Goal: Check status: Check status

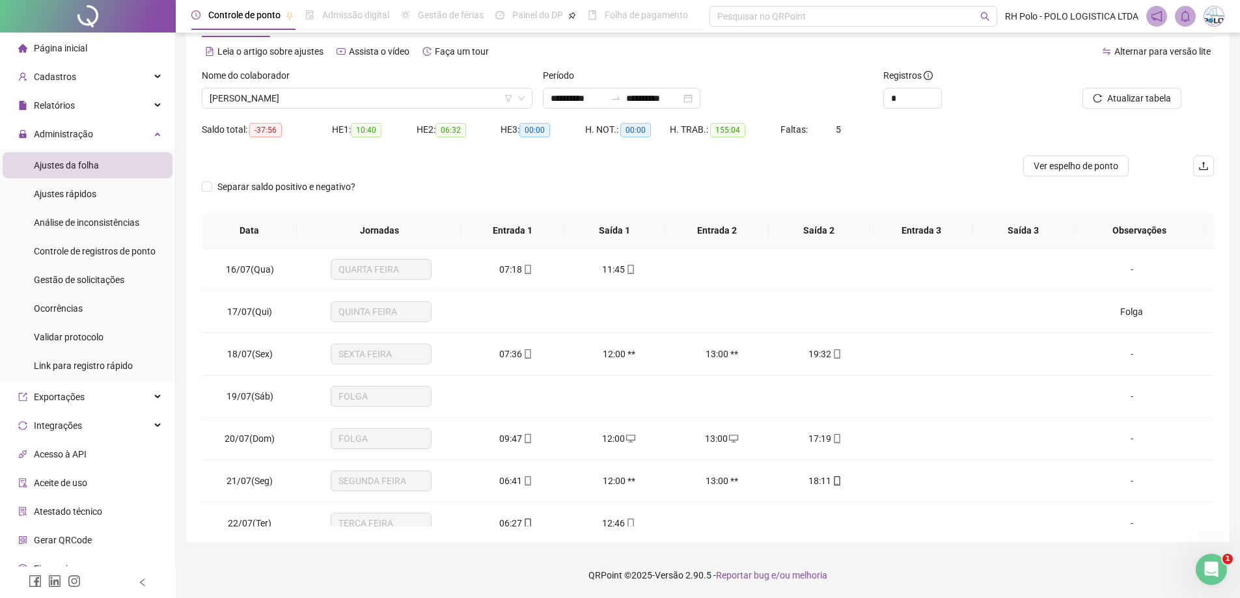
scroll to position [1034, 0]
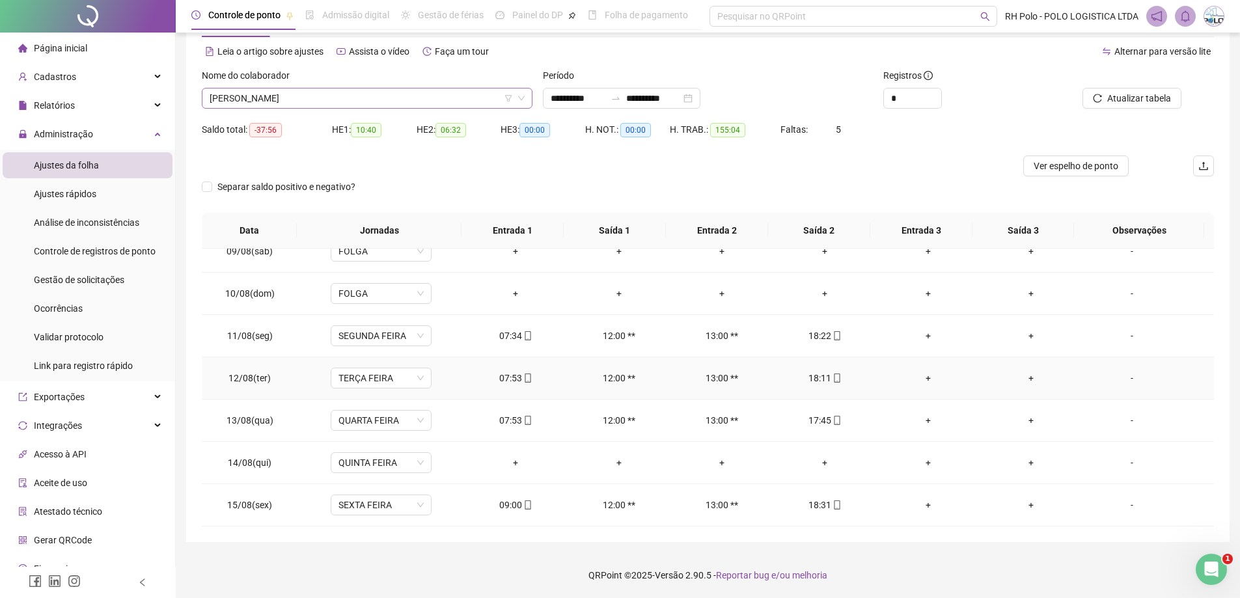
click at [370, 98] on span "[PERSON_NAME]" at bounding box center [367, 99] width 315 height 20
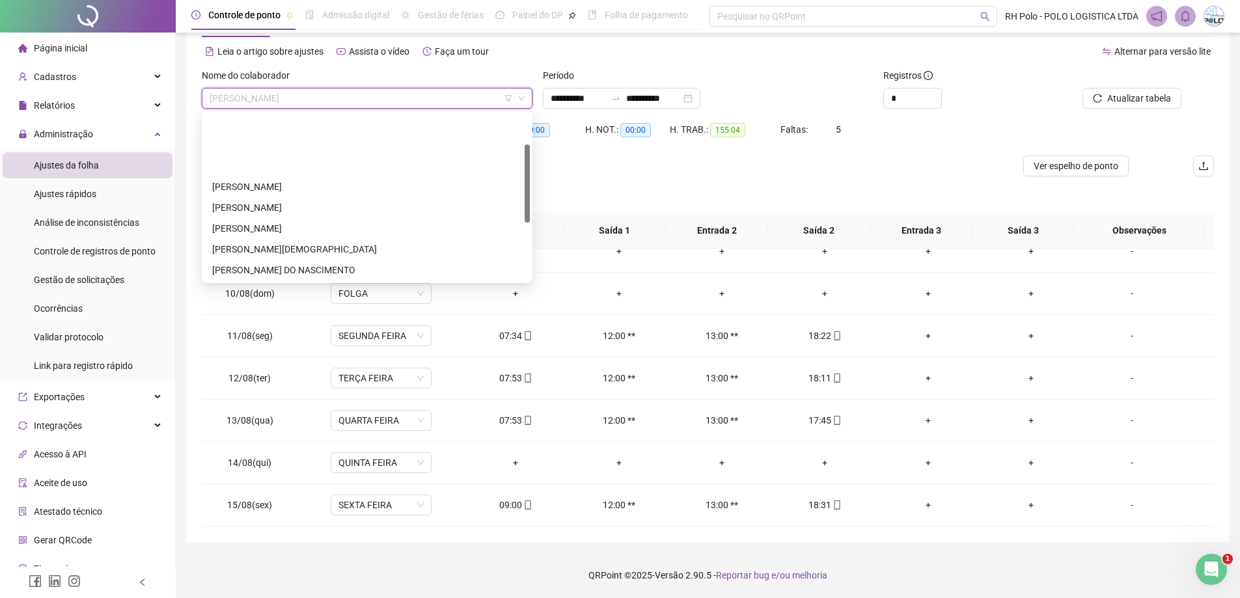
click at [284, 325] on div "[PERSON_NAME]" at bounding box center [367, 332] width 310 height 14
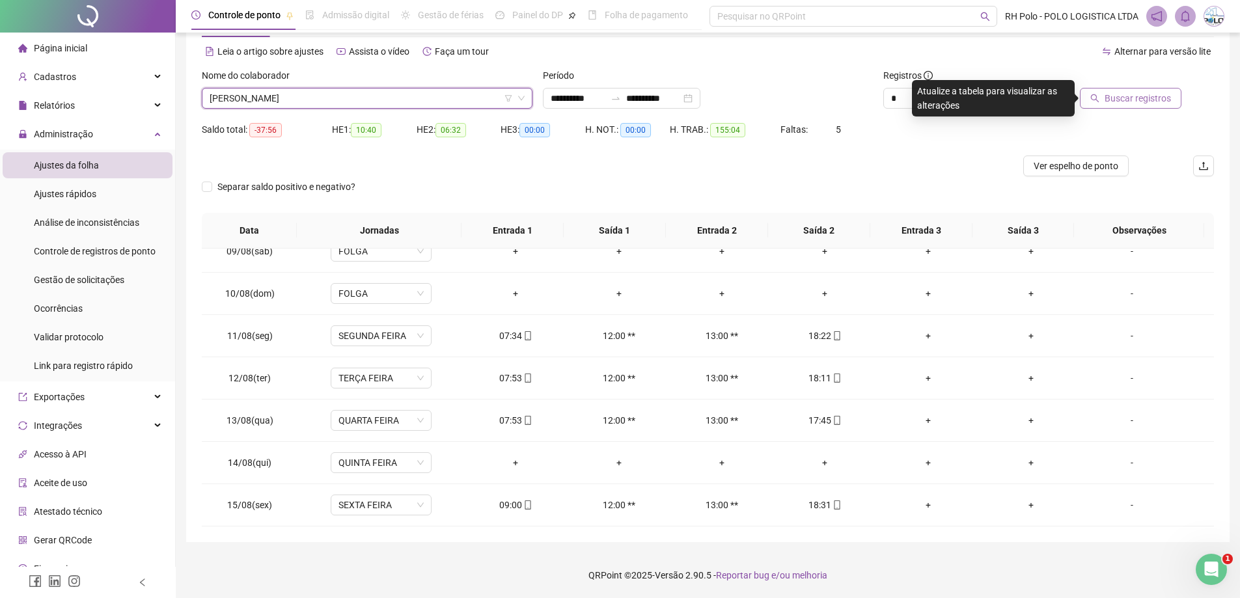
click at [1116, 98] on span "Buscar registros" at bounding box center [1138, 98] width 66 height 14
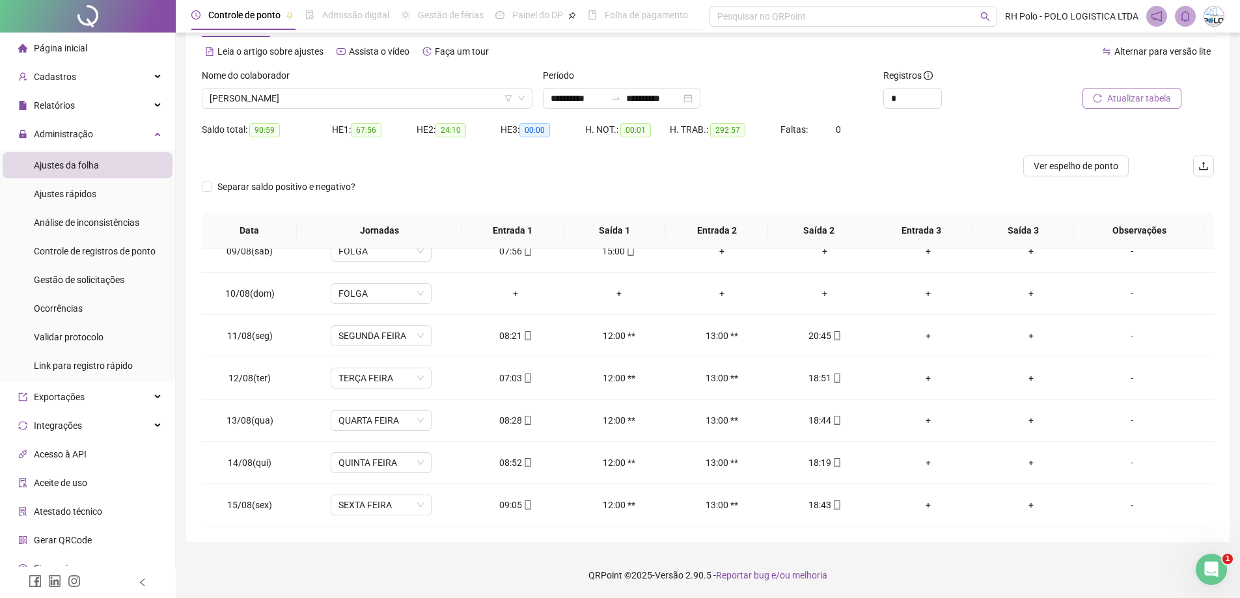
click at [1134, 98] on span "Atualizar tabela" at bounding box center [1139, 98] width 64 height 14
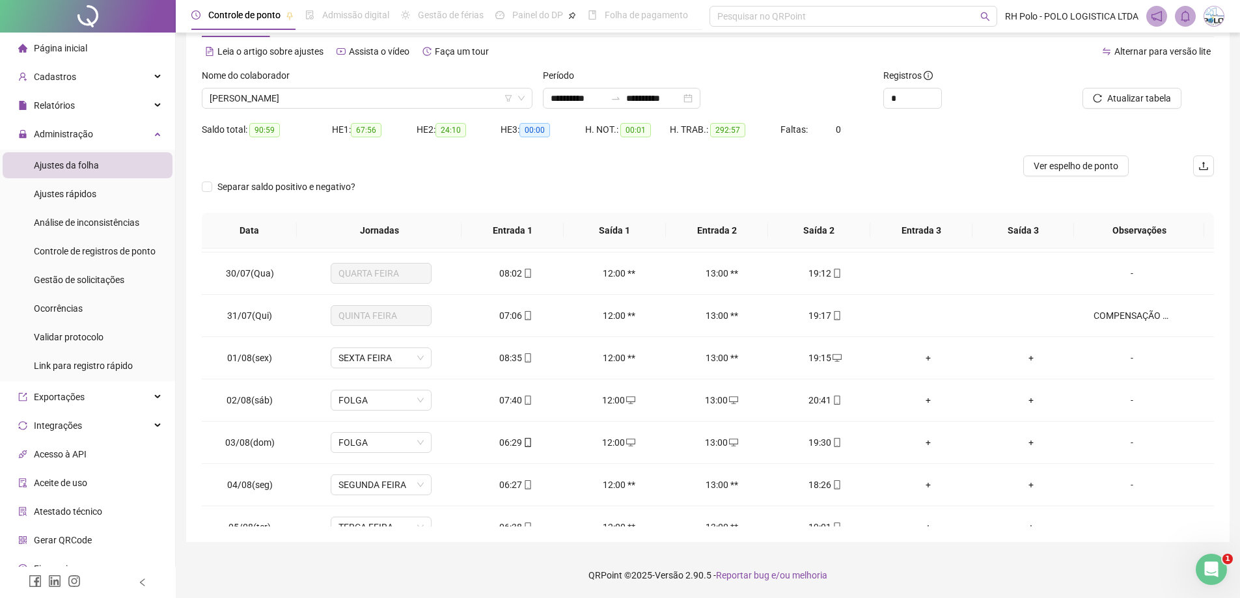
scroll to position [578, 0]
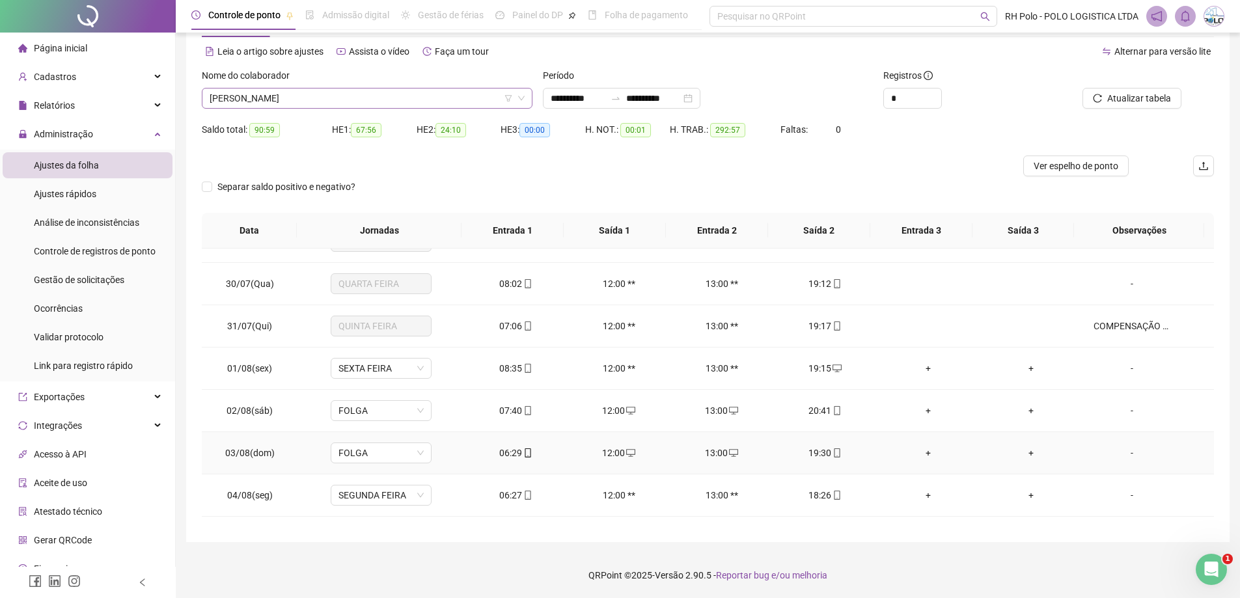
click at [379, 94] on span "[PERSON_NAME]" at bounding box center [367, 99] width 315 height 20
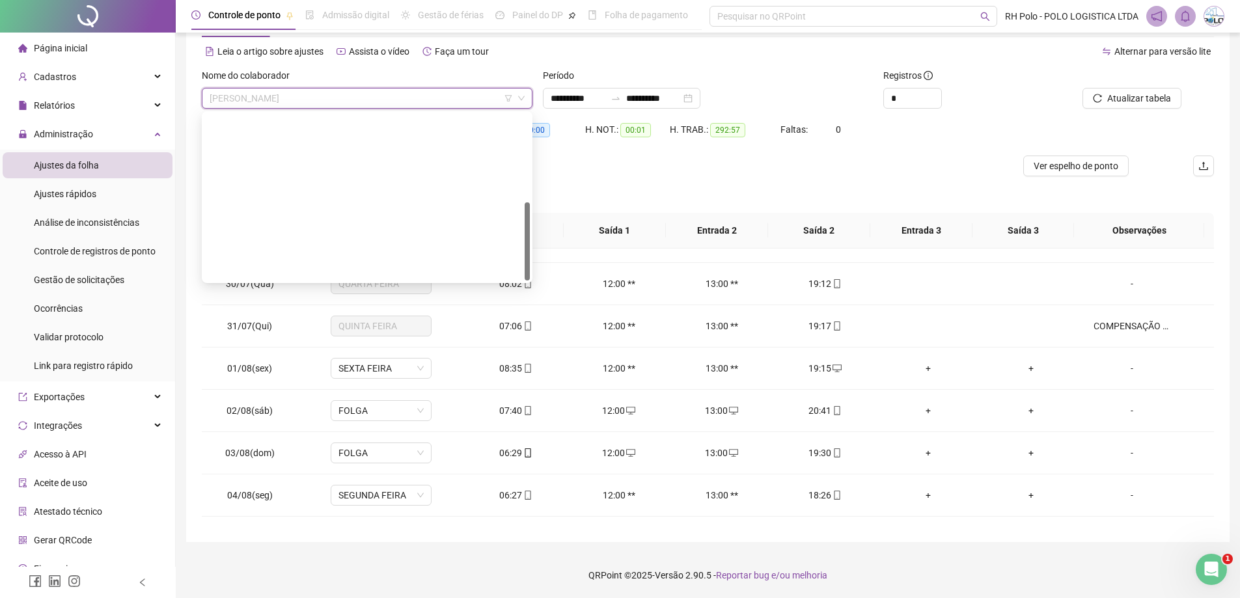
scroll to position [187, 0]
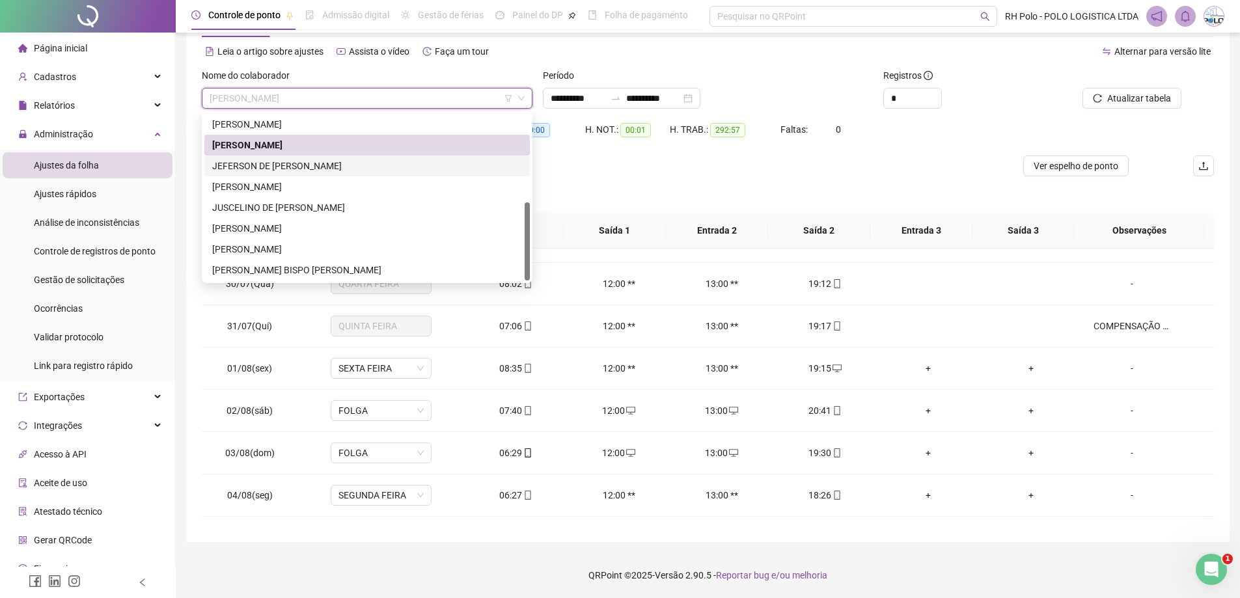
click at [271, 167] on div "JEFERSON DE [PERSON_NAME]" at bounding box center [367, 166] width 310 height 14
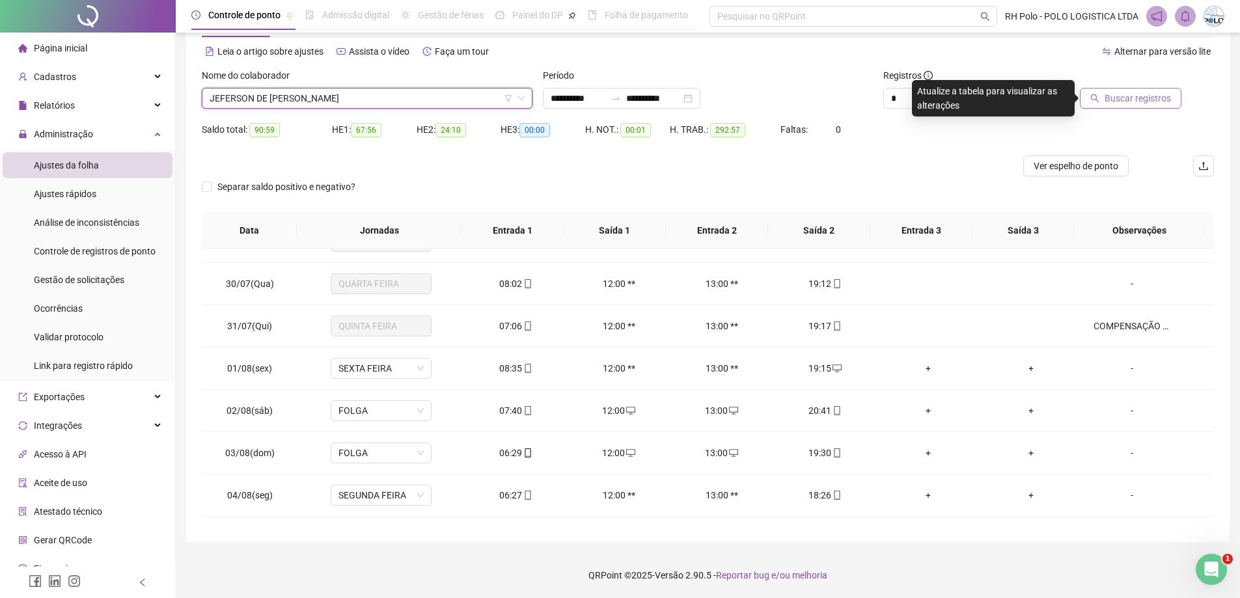
click at [1122, 96] on span "Buscar registros" at bounding box center [1138, 98] width 66 height 14
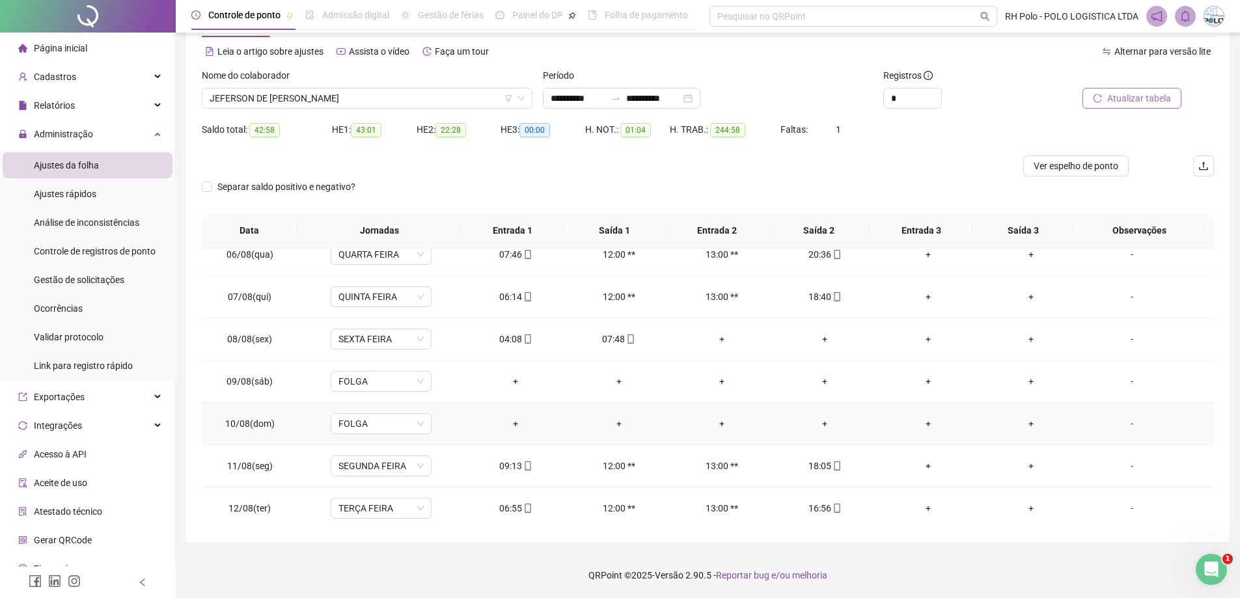
scroll to position [838, 0]
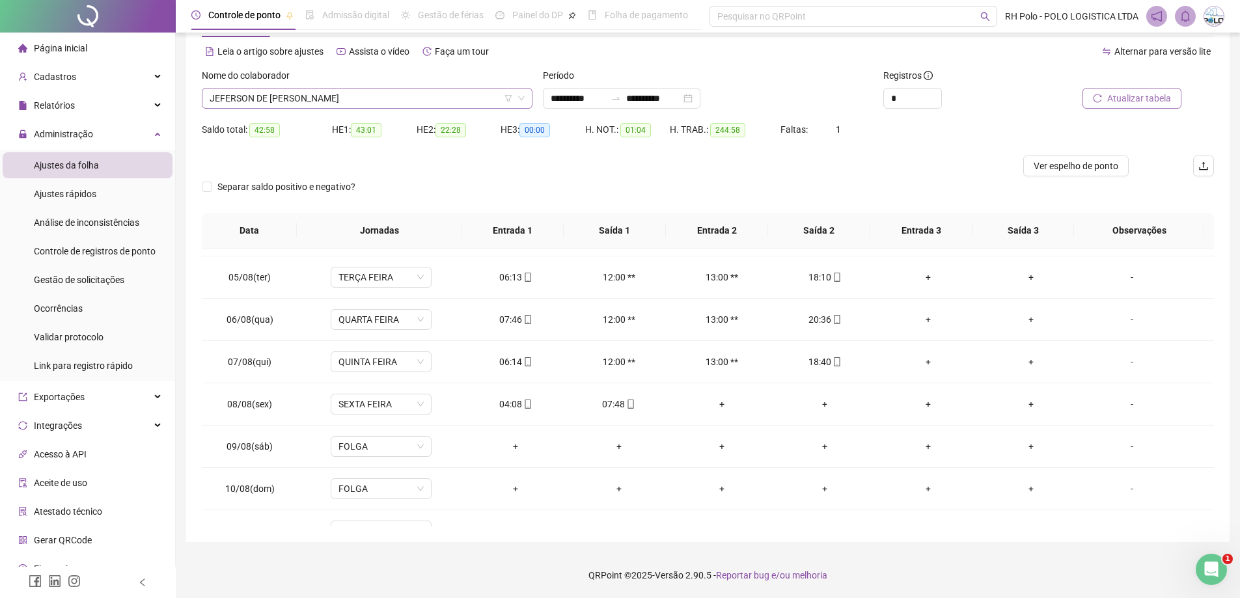
click at [309, 103] on span "JEFERSON DE [PERSON_NAME]" at bounding box center [367, 99] width 315 height 20
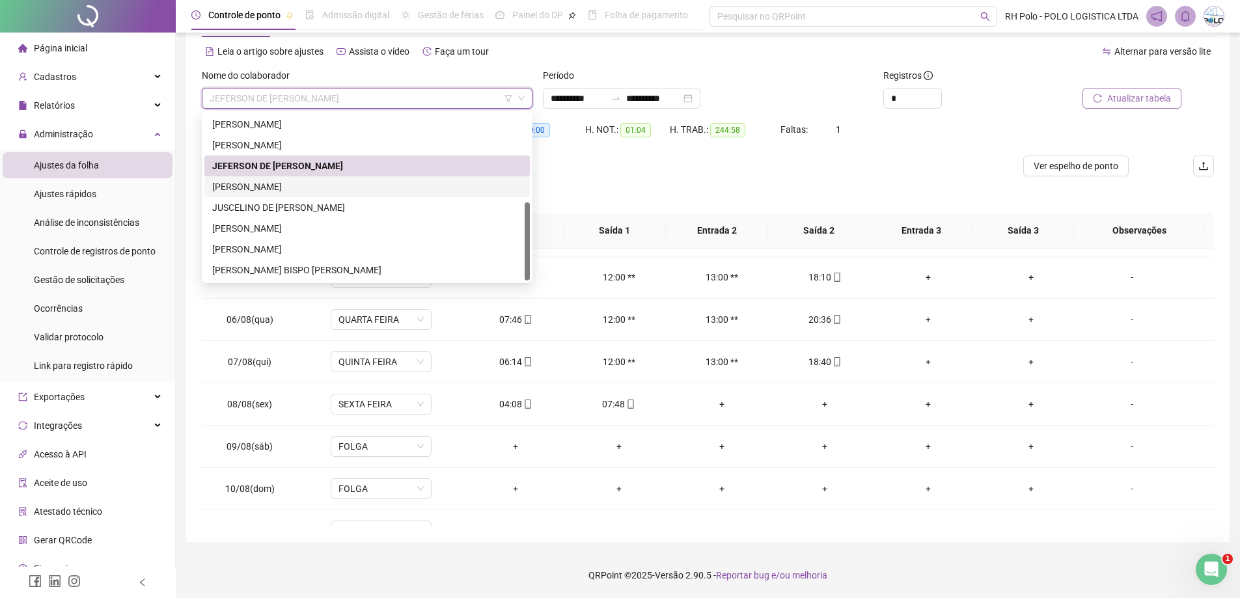
click at [326, 184] on div "[PERSON_NAME]" at bounding box center [367, 187] width 310 height 14
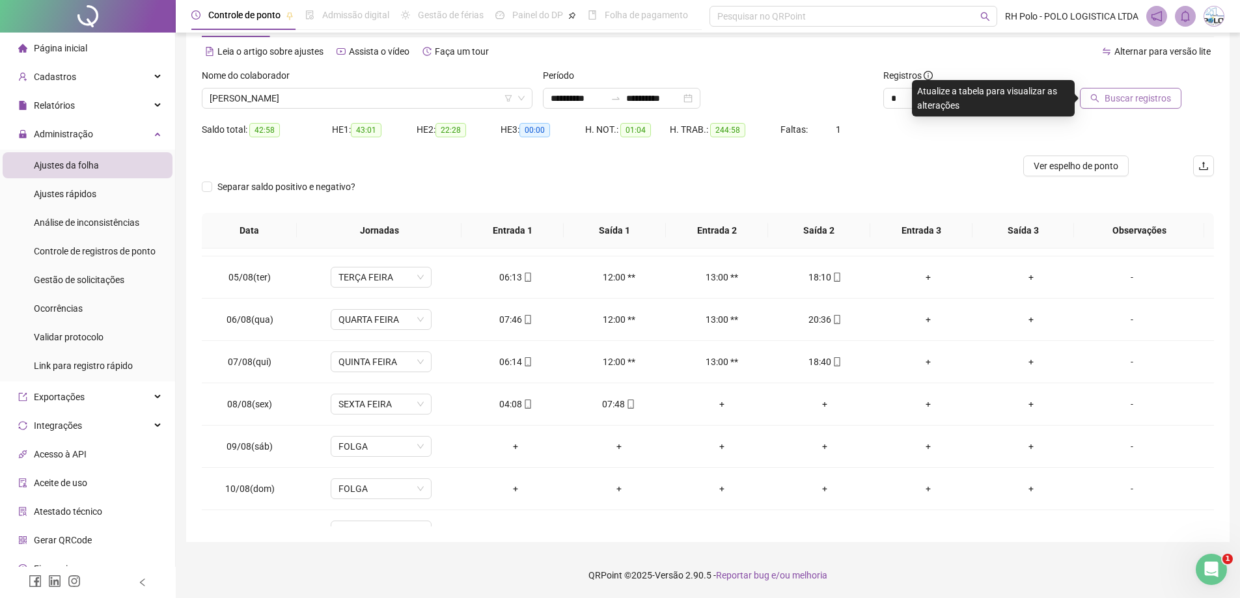
click at [1113, 100] on span "Buscar registros" at bounding box center [1138, 98] width 66 height 14
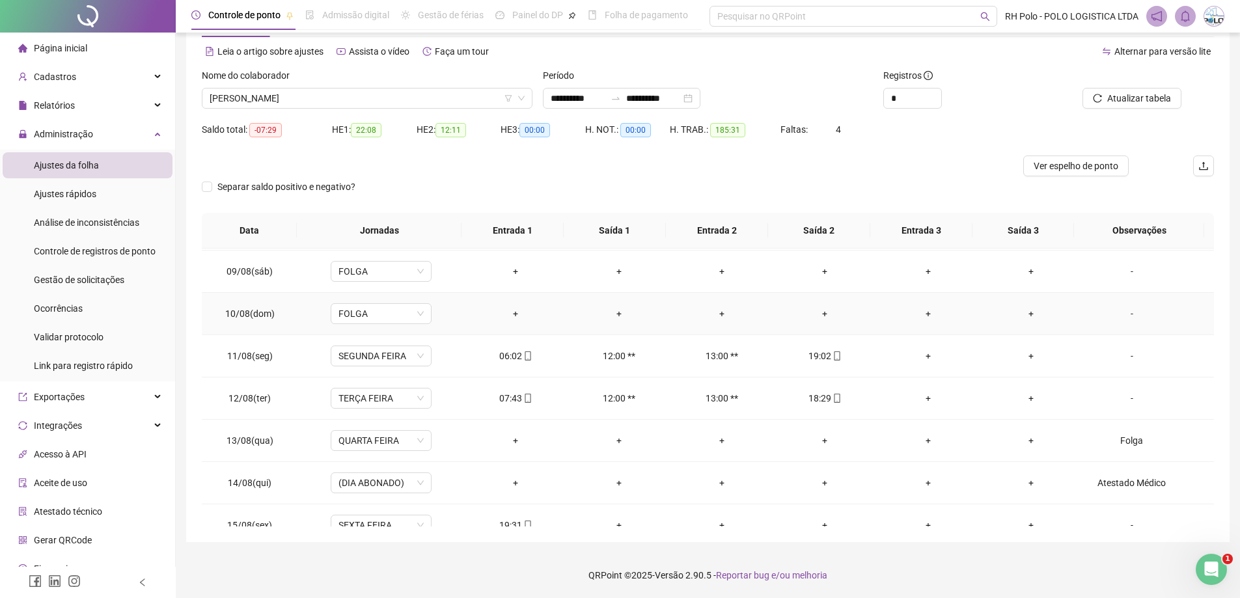
scroll to position [1034, 0]
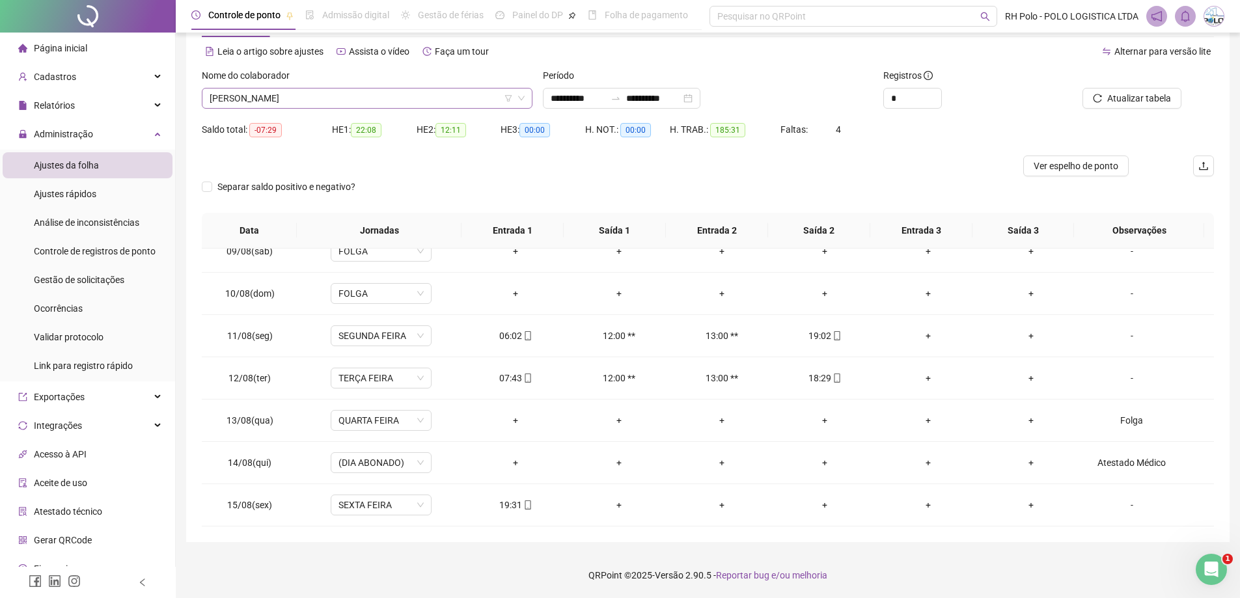
click at [404, 104] on span "[PERSON_NAME]" at bounding box center [367, 99] width 315 height 20
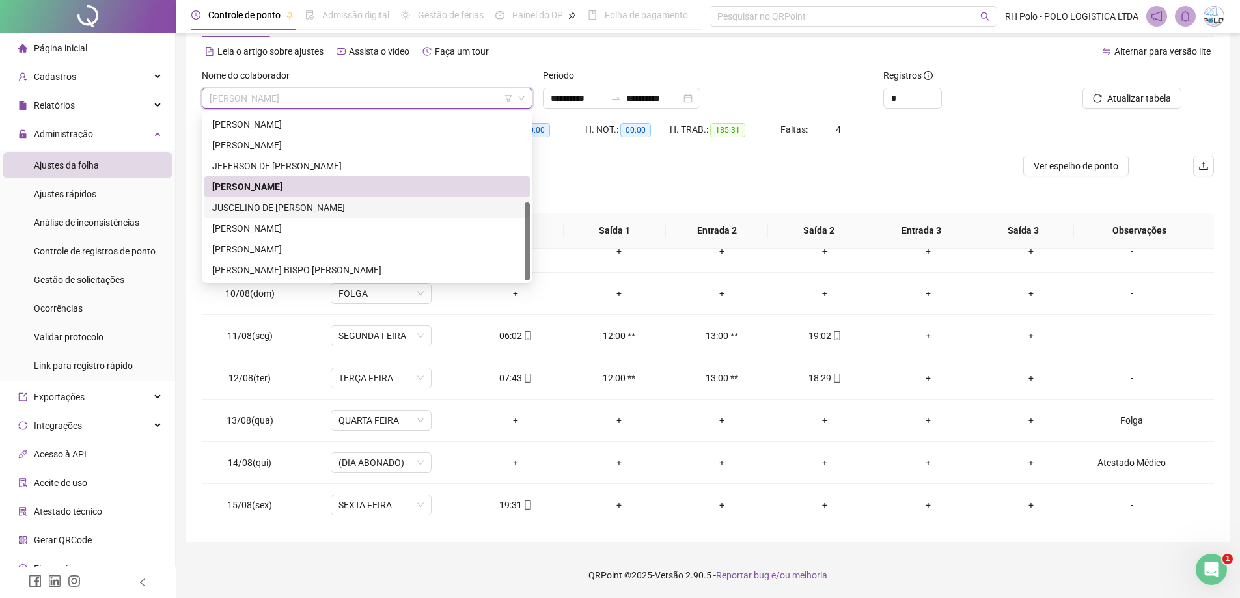
click at [279, 210] on div "JUSCELINO DE [PERSON_NAME]" at bounding box center [367, 208] width 310 height 14
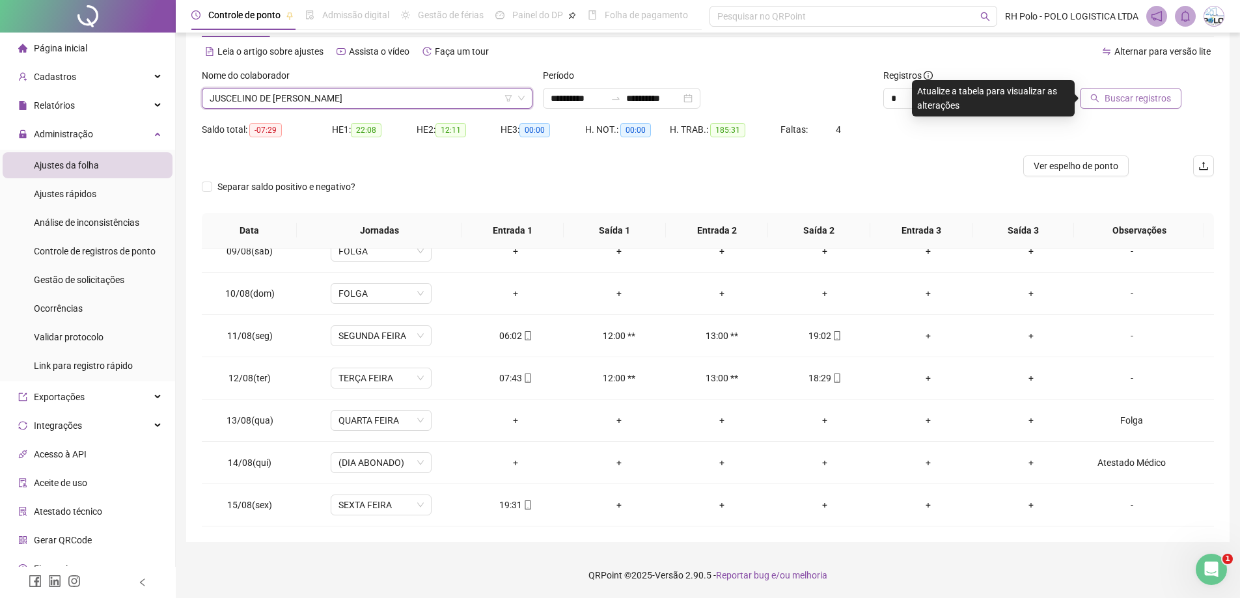
click at [1113, 99] on span "Buscar registros" at bounding box center [1138, 98] width 66 height 14
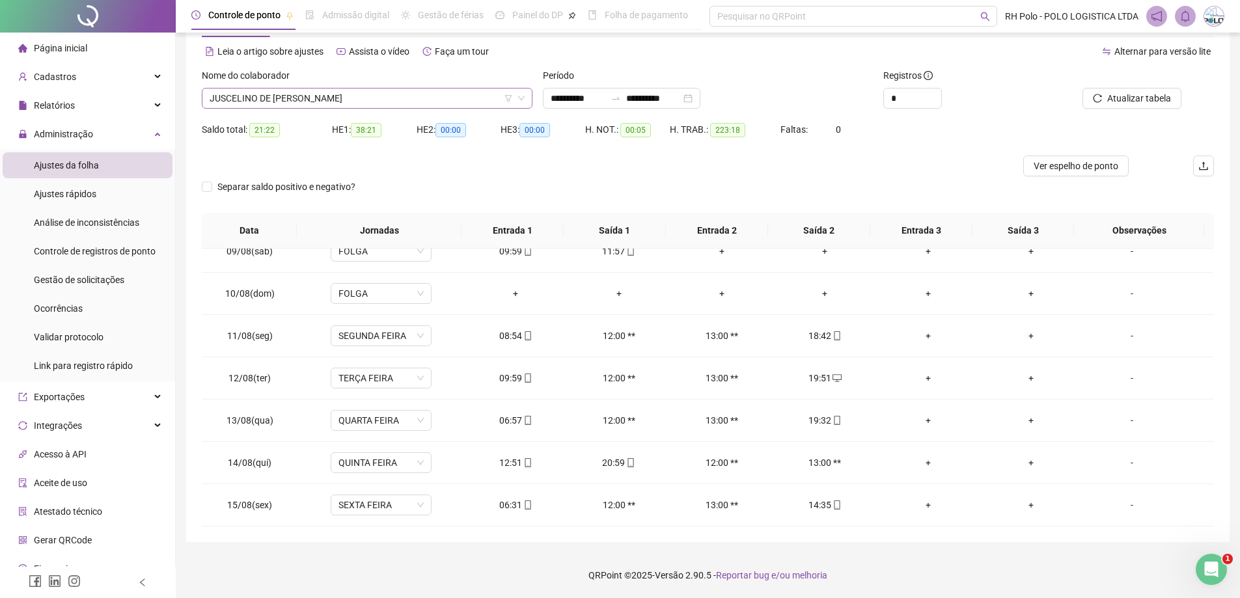
click at [345, 90] on span "JUSCELINO DE [PERSON_NAME]" at bounding box center [367, 99] width 315 height 20
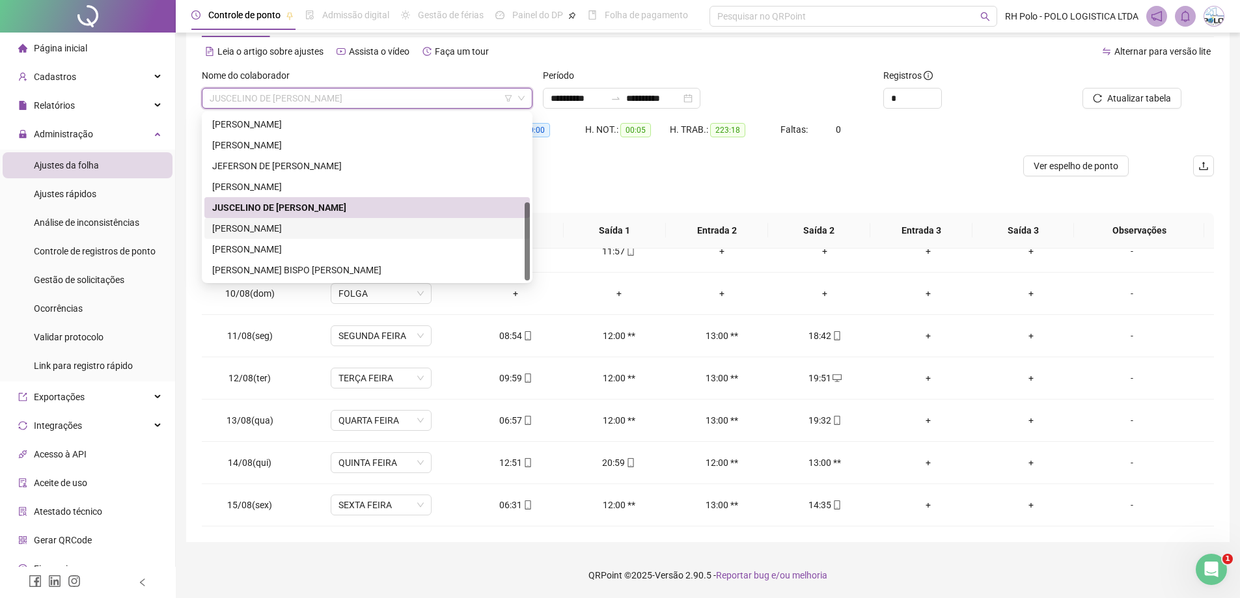
click at [286, 225] on div "[PERSON_NAME]" at bounding box center [367, 228] width 310 height 14
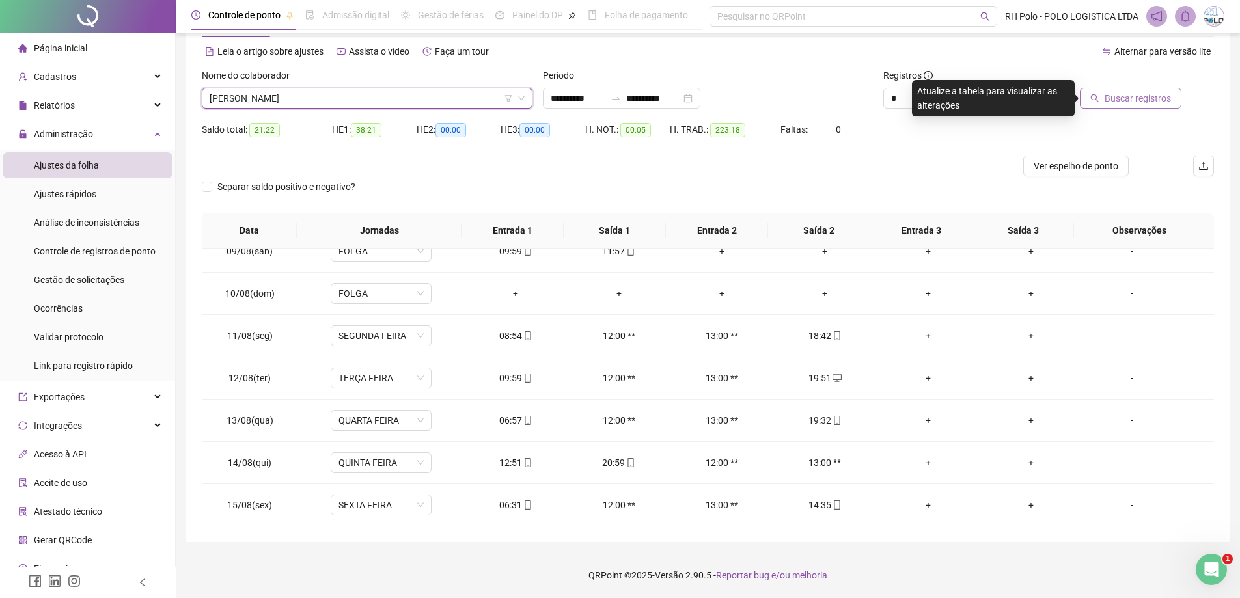
click at [1126, 102] on span "Buscar registros" at bounding box center [1138, 98] width 66 height 14
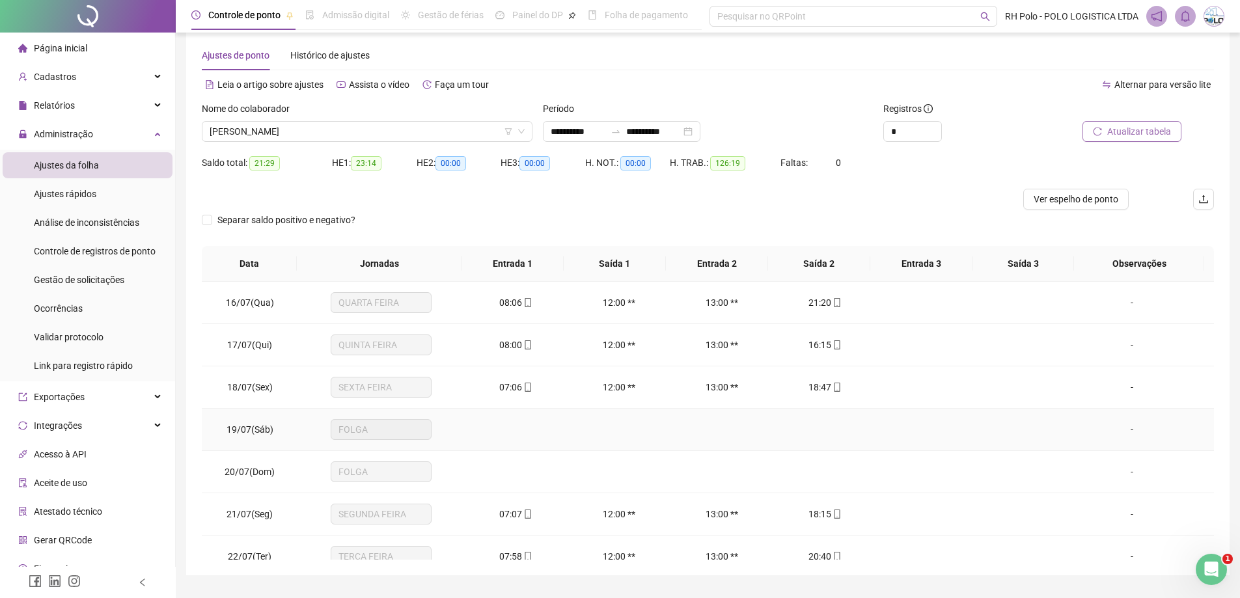
scroll to position [0, 0]
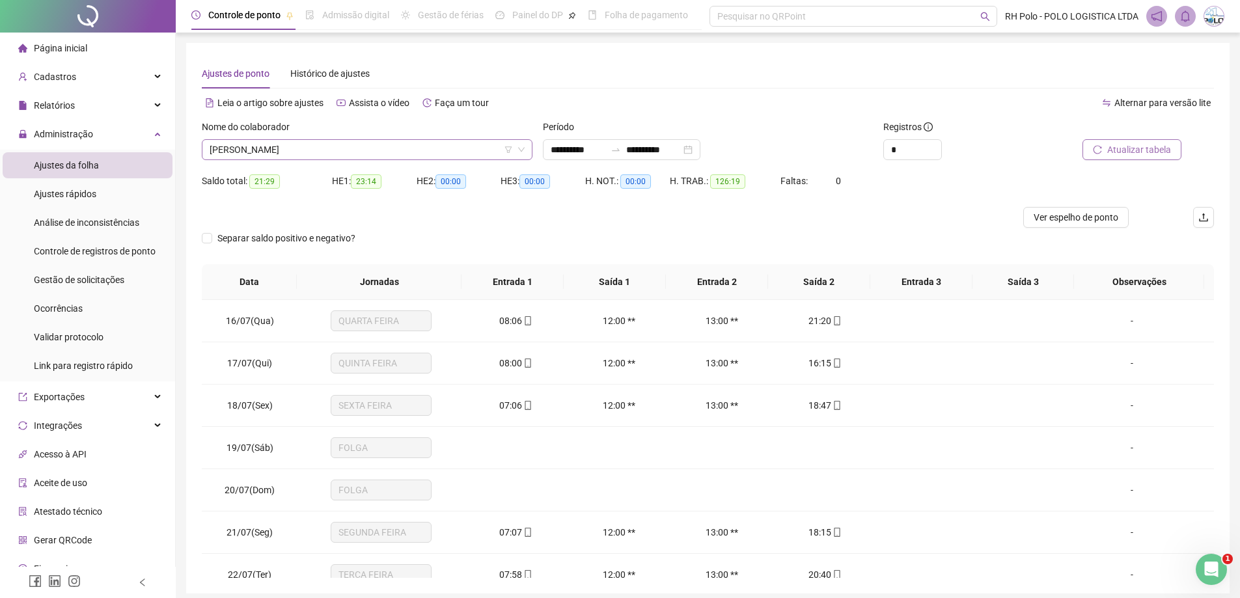
click at [366, 146] on span "[PERSON_NAME]" at bounding box center [367, 150] width 315 height 20
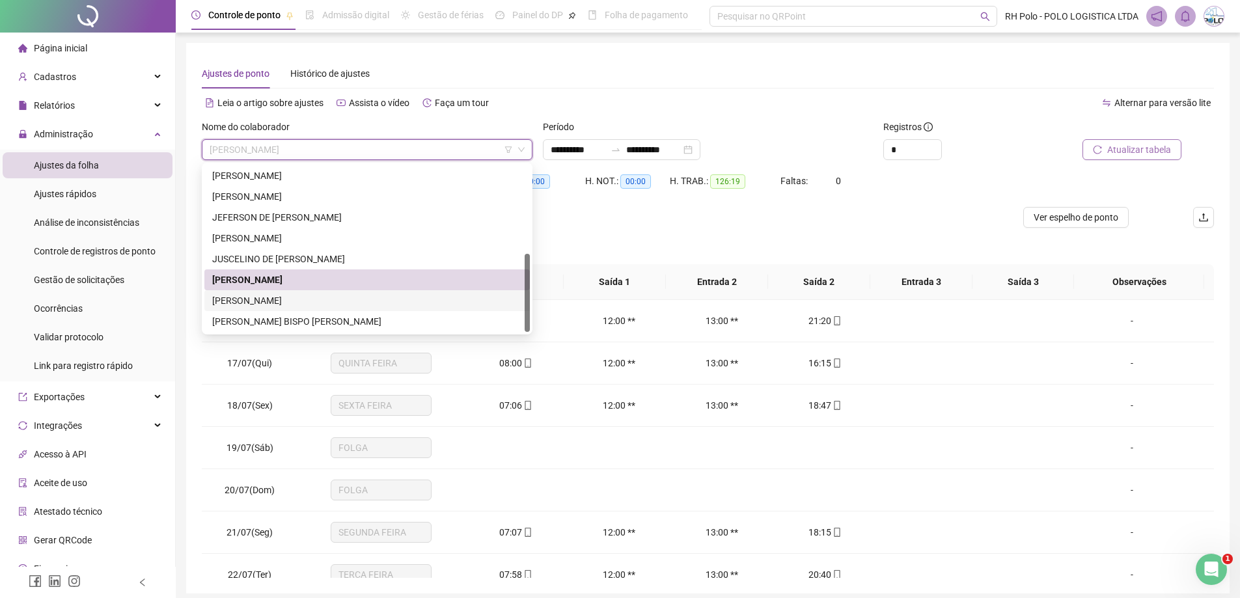
click at [324, 299] on div "[PERSON_NAME]" at bounding box center [367, 301] width 310 height 14
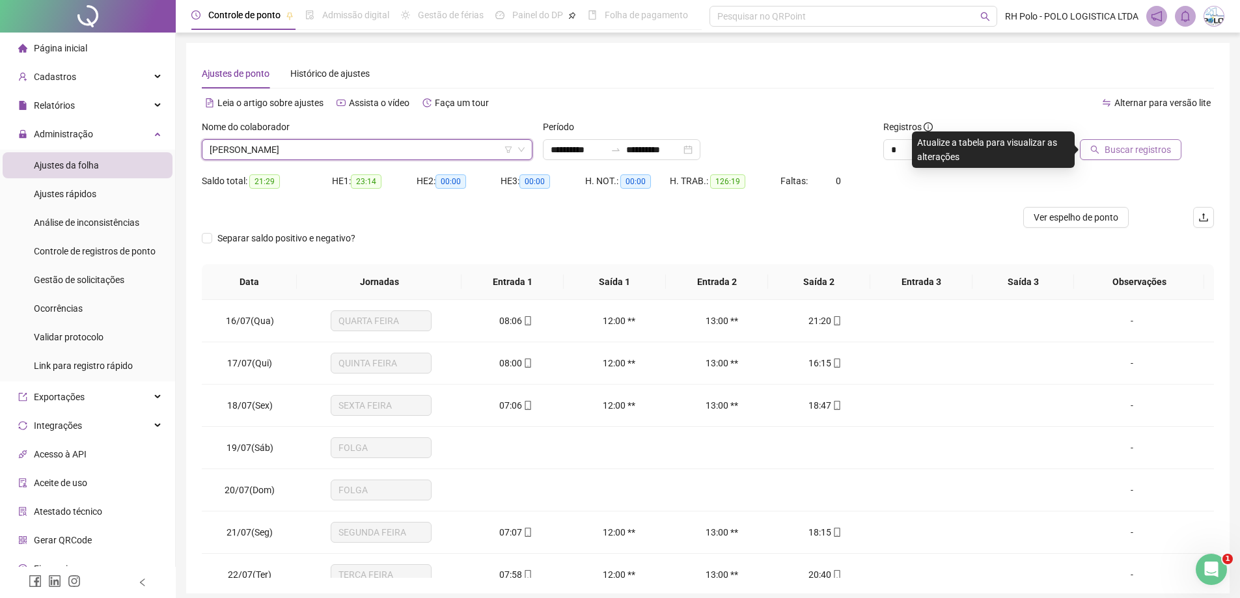
click at [1141, 155] on span "Buscar registros" at bounding box center [1138, 150] width 66 height 14
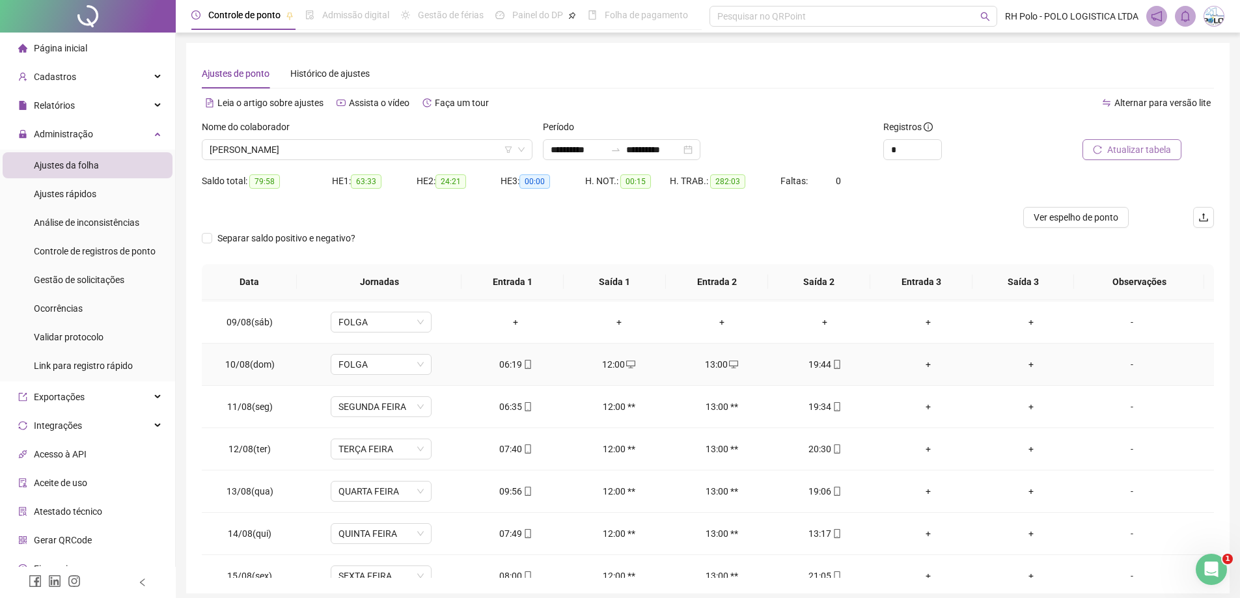
scroll to position [1034, 0]
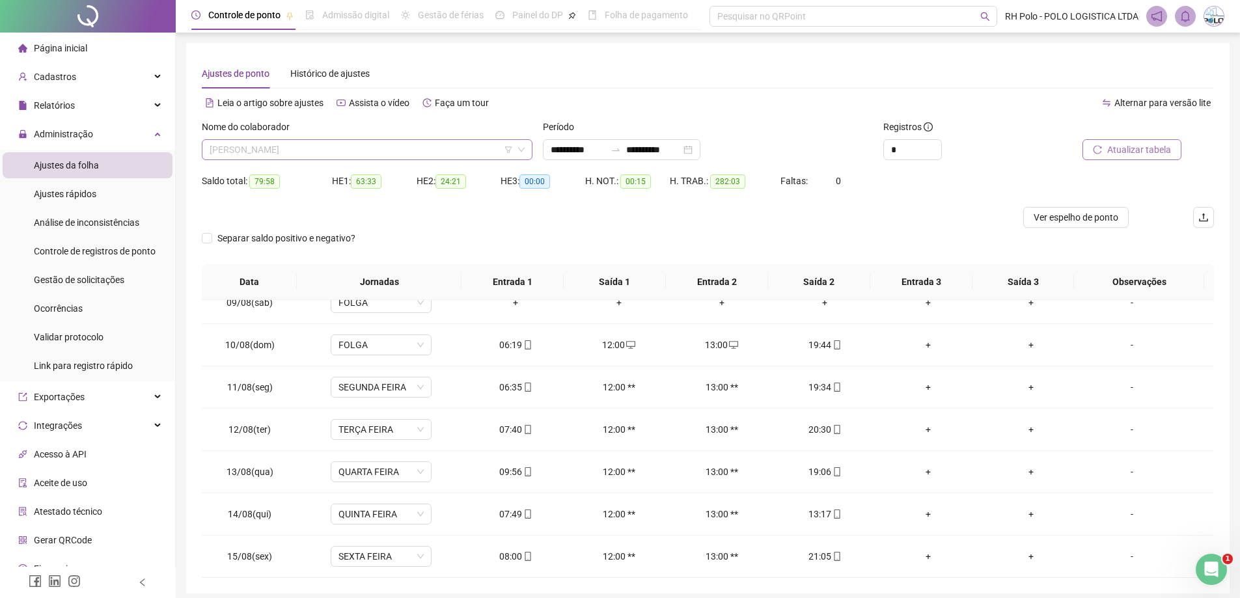
click at [360, 150] on span "[PERSON_NAME]" at bounding box center [367, 150] width 315 height 20
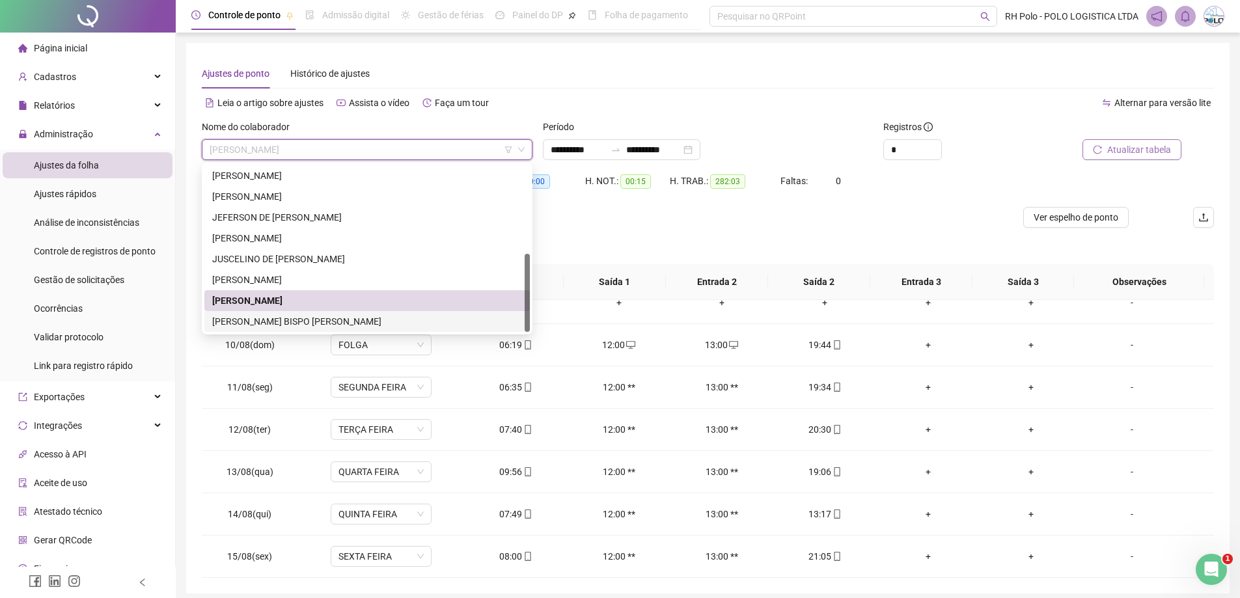
click at [309, 319] on div "[PERSON_NAME] BISPO [PERSON_NAME]" at bounding box center [367, 321] width 310 height 14
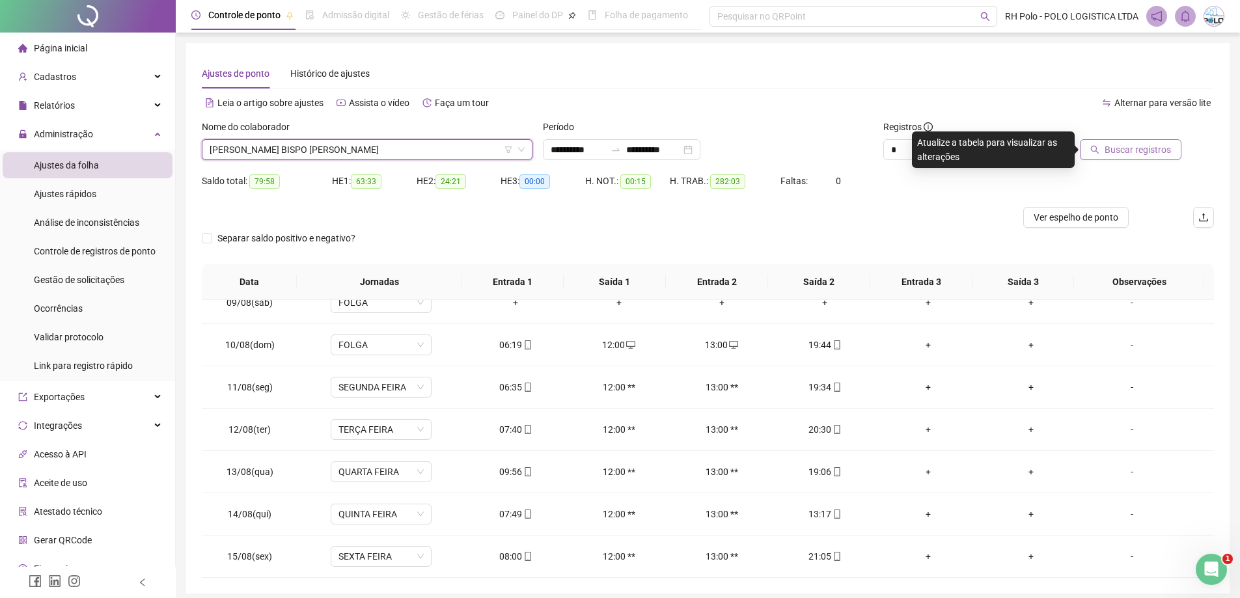
click at [1122, 149] on span "Buscar registros" at bounding box center [1138, 150] width 66 height 14
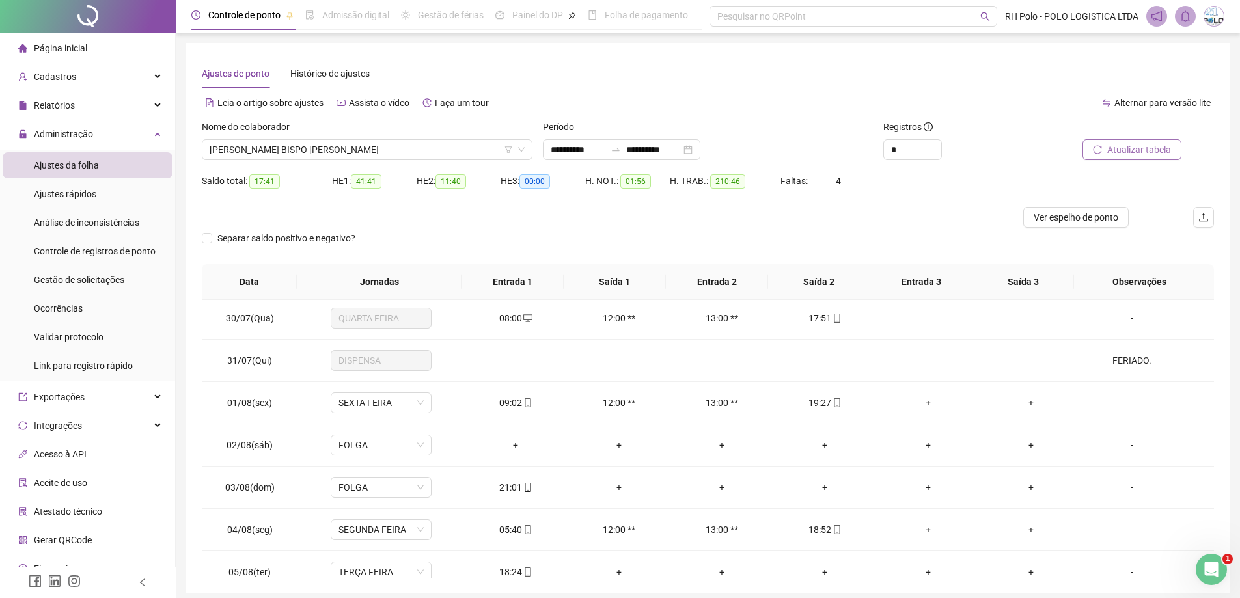
scroll to position [578, 0]
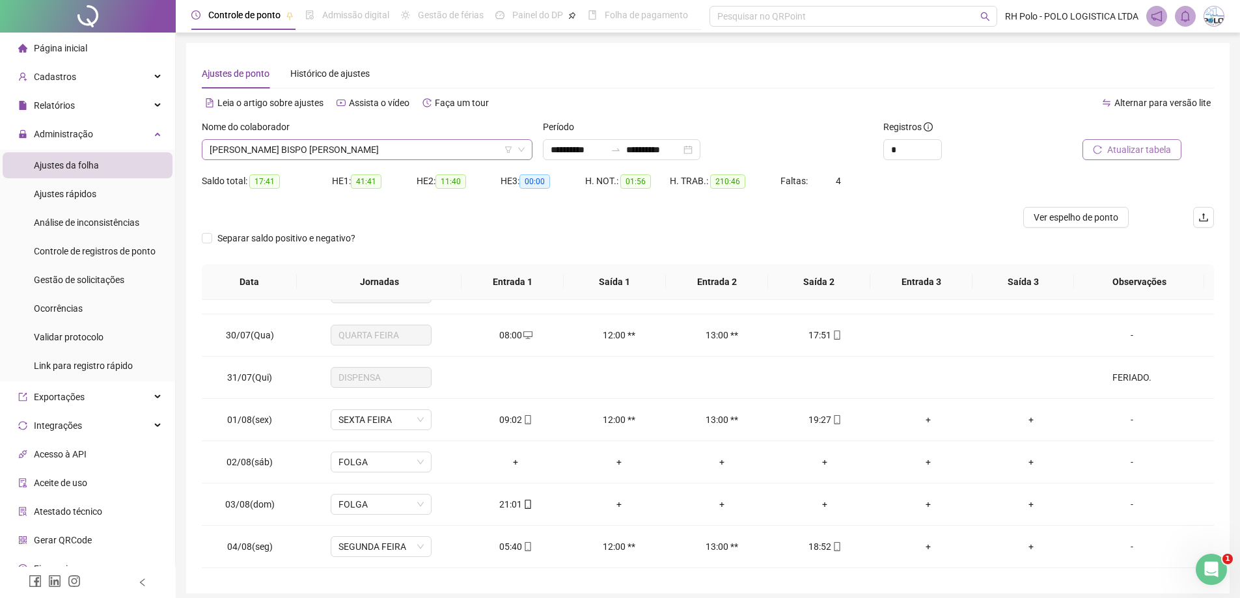
click at [342, 150] on span "[PERSON_NAME] BISPO [PERSON_NAME]" at bounding box center [367, 150] width 315 height 20
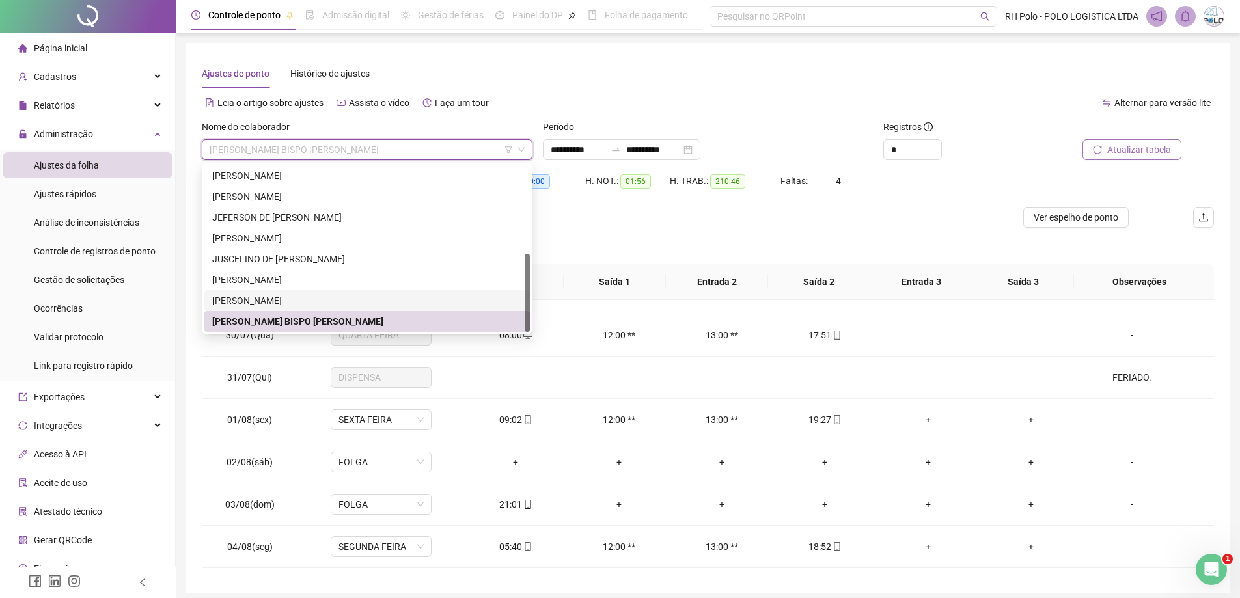
click at [321, 300] on div "[PERSON_NAME]" at bounding box center [367, 301] width 310 height 14
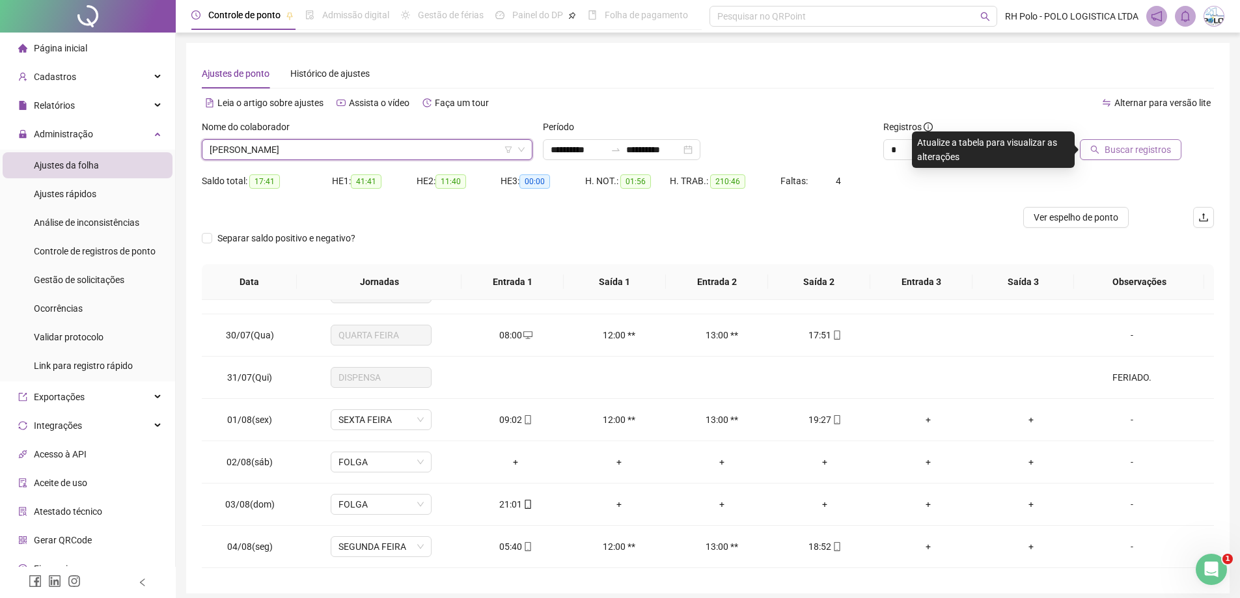
click at [1151, 151] on span "Buscar registros" at bounding box center [1138, 150] width 66 height 14
